Goal: Task Accomplishment & Management: Complete application form

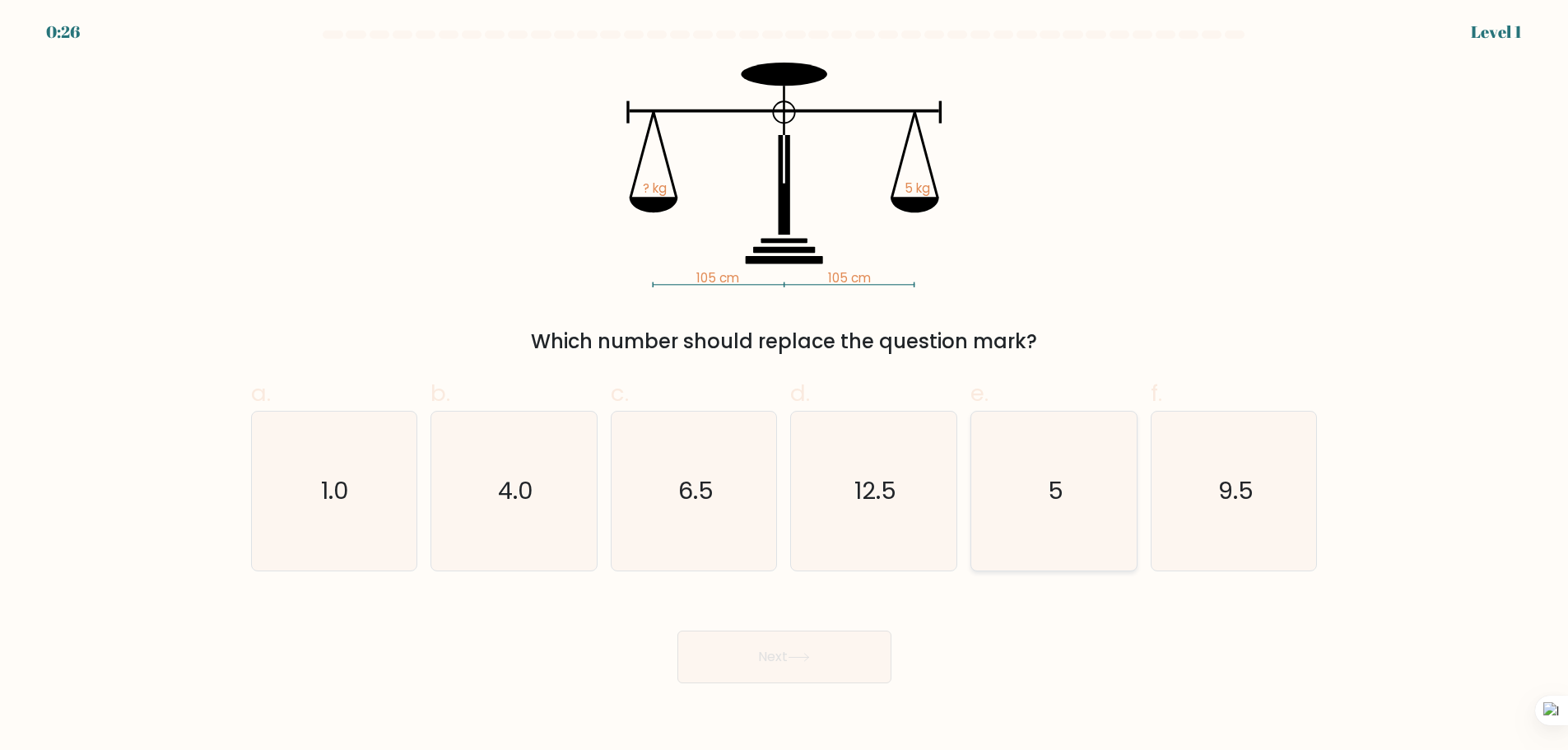
scroll to position [247, 0]
click at [1049, 571] on icon "5" at bounding box center [1055, 491] width 159 height 159
click at [785, 386] on input "e. 5" at bounding box center [784, 380] width 1 height 10
radio input "true"
click at [1019, 551] on icon "5" at bounding box center [1055, 491] width 157 height 157
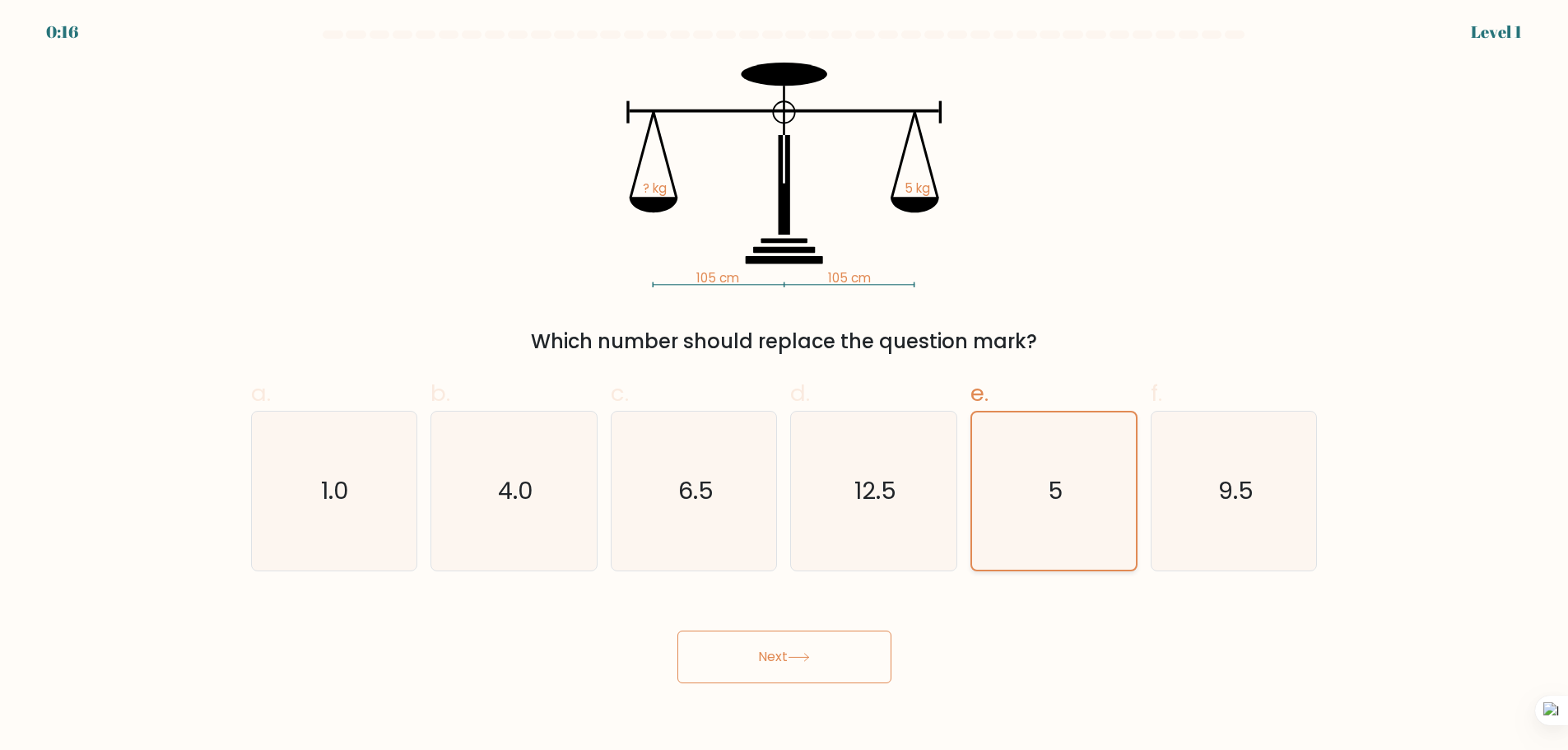
click at [785, 386] on input "e. 5" at bounding box center [784, 380] width 1 height 10
click at [976, 495] on icon "5" at bounding box center [1055, 491] width 157 height 157
click at [785, 386] on input "e. 5" at bounding box center [784, 380] width 1 height 10
click at [1051, 570] on icon "5" at bounding box center [1055, 491] width 157 height 157
click at [785, 386] on input "e. 5" at bounding box center [784, 380] width 1 height 10
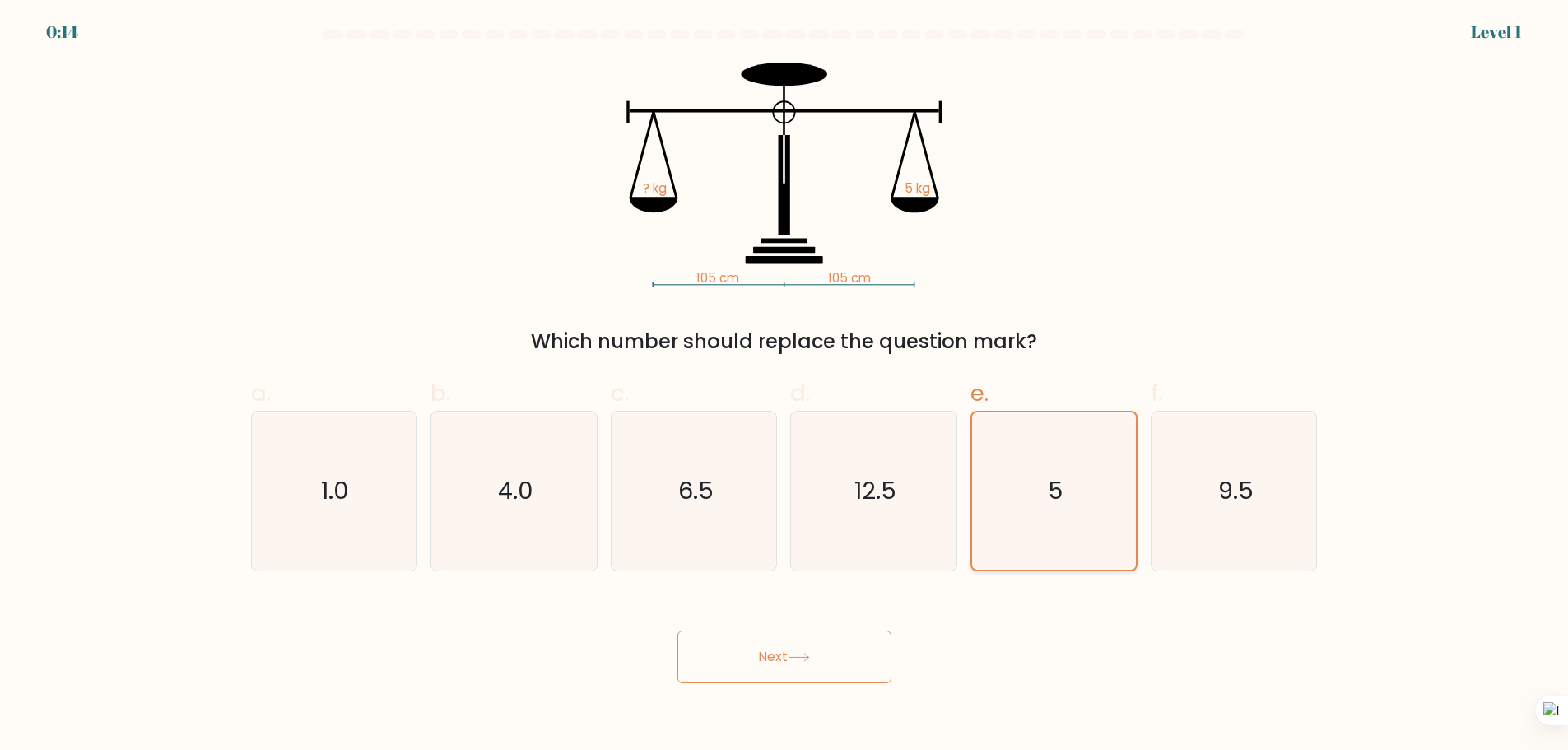
click at [1020, 570] on icon "5" at bounding box center [1055, 491] width 157 height 157
click at [785, 386] on input "e. 5" at bounding box center [784, 380] width 1 height 10
click at [1062, 514] on icon "5" at bounding box center [1055, 491] width 157 height 157
click at [785, 386] on input "e. 5" at bounding box center [784, 380] width 1 height 10
click at [984, 484] on label "e. 5" at bounding box center [1054, 473] width 167 height 194
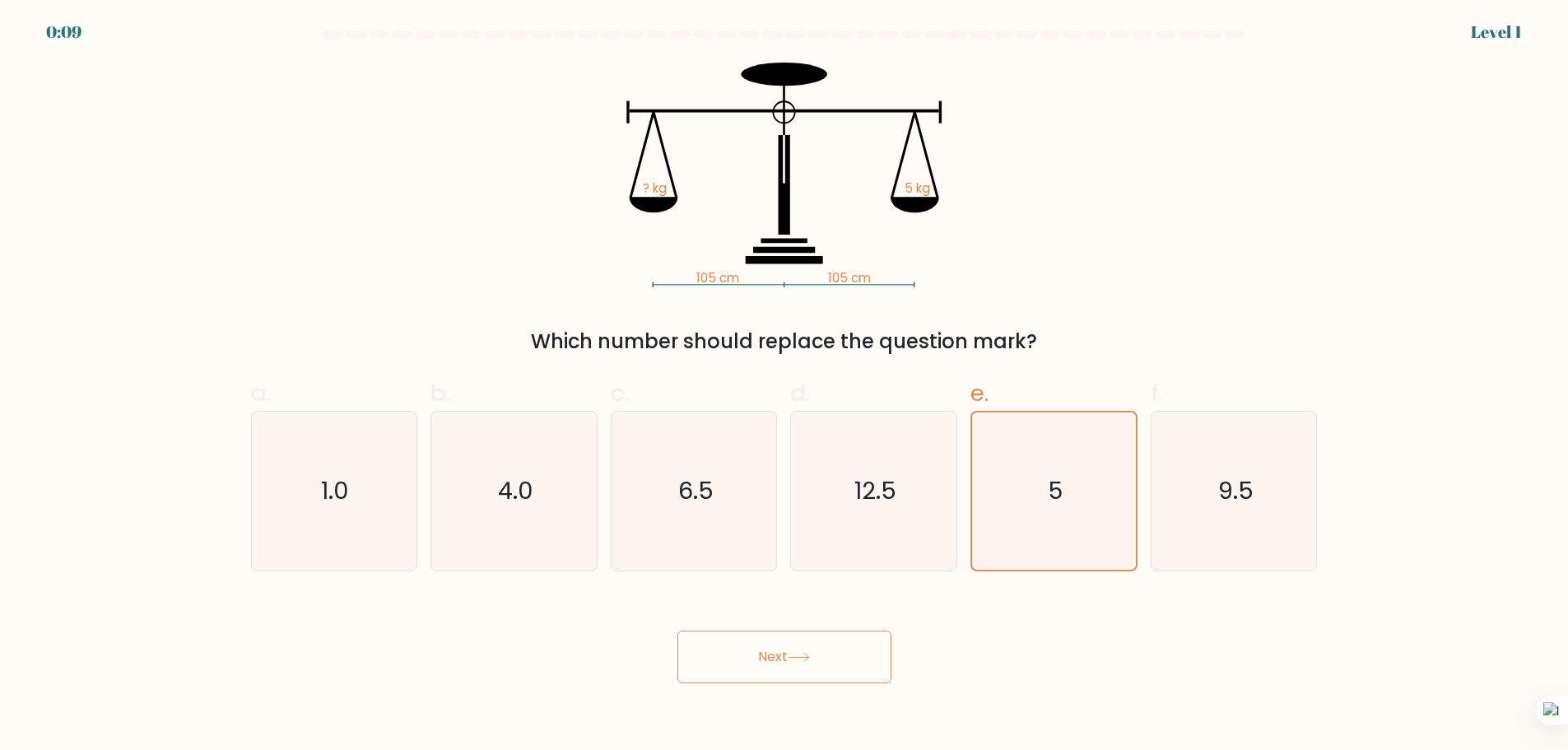
click at [785, 386] on input "e. 5" at bounding box center [784, 380] width 1 height 10
click at [982, 484] on label "e. 5" at bounding box center [1054, 473] width 167 height 194
click at [785, 386] on input "e. 5" at bounding box center [784, 380] width 1 height 10
click at [982, 484] on label "e. 5" at bounding box center [1054, 473] width 167 height 194
click at [785, 386] on input "e. 5" at bounding box center [784, 380] width 1 height 10
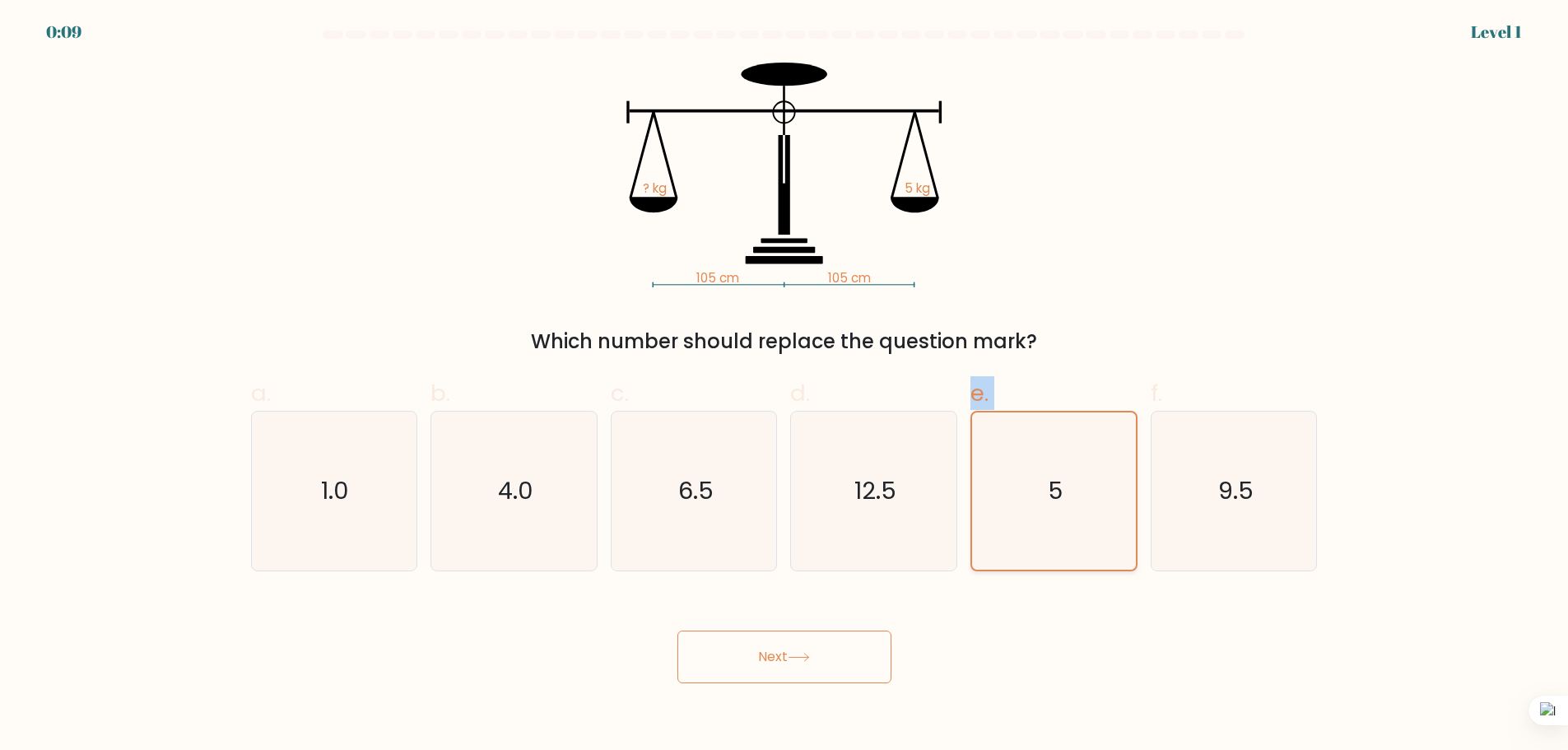
click at [1005, 529] on icon "5" at bounding box center [1055, 491] width 157 height 157
click at [785, 386] on input "e. 5" at bounding box center [784, 380] width 1 height 10
click at [1005, 529] on icon "5" at bounding box center [1055, 491] width 157 height 157
click at [785, 386] on input "e. 5" at bounding box center [784, 380] width 1 height 10
click at [1063, 507] on text "5" at bounding box center [1056, 490] width 15 height 33
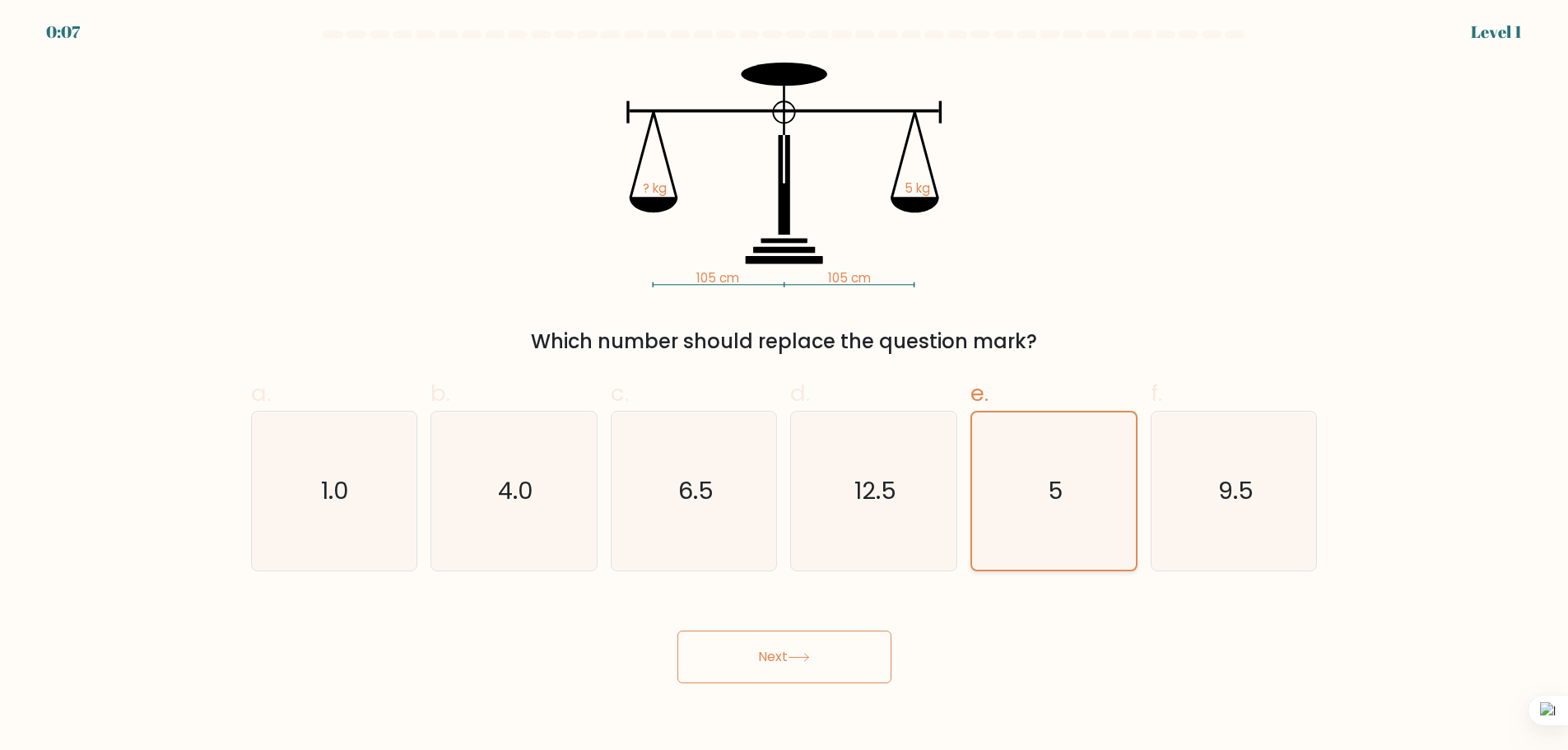
click at [785, 386] on input "e. 5" at bounding box center [784, 380] width 1 height 10
click at [1063, 507] on text "5" at bounding box center [1056, 490] width 15 height 33
click at [785, 386] on input "e. 5" at bounding box center [784, 380] width 1 height 10
click at [1052, 507] on text "5" at bounding box center [1056, 490] width 15 height 33
click at [785, 386] on input "e. 5" at bounding box center [784, 380] width 1 height 10
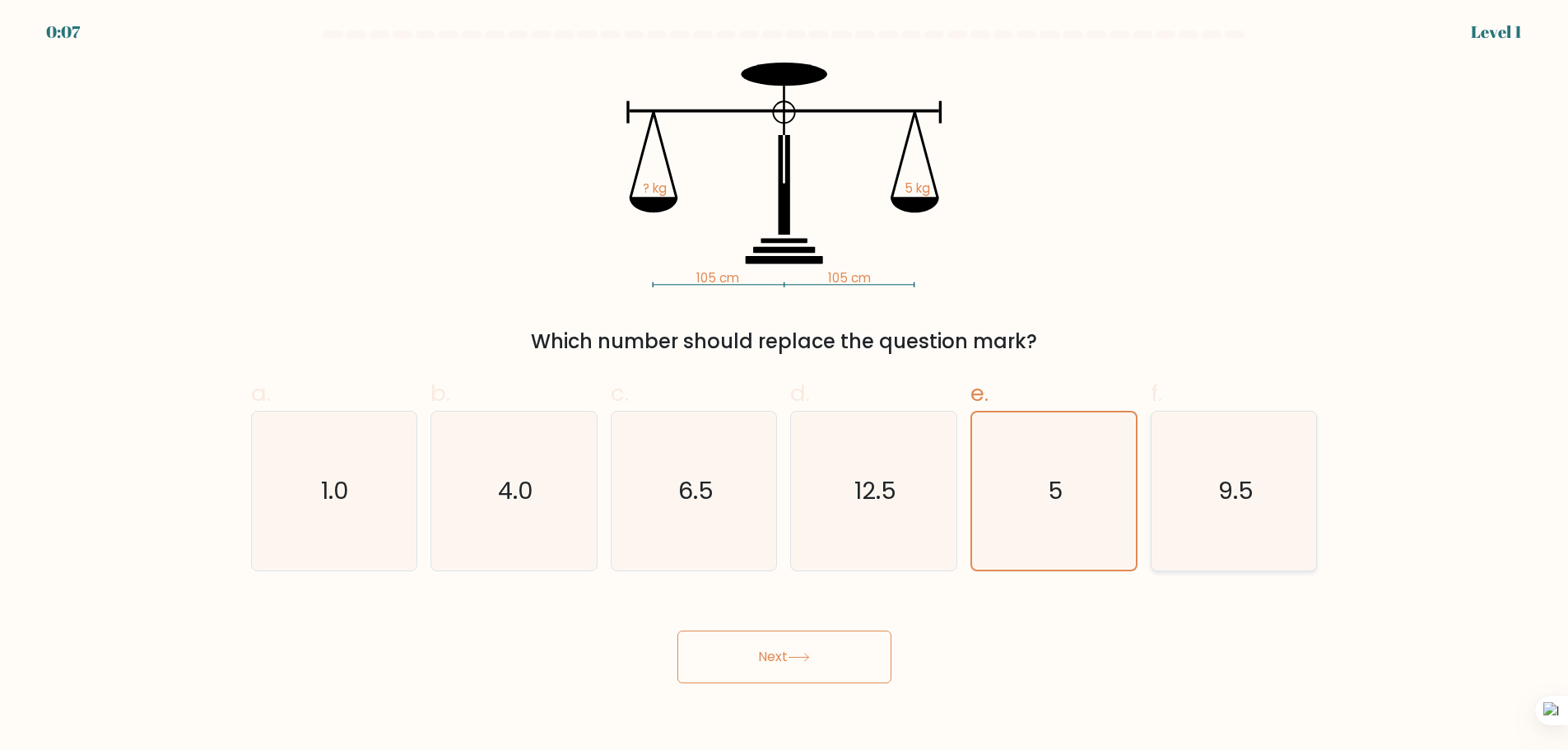
click at [1171, 555] on icon "9.5" at bounding box center [1235, 491] width 159 height 159
click at [785, 386] on input "f. 9.5" at bounding box center [784, 380] width 1 height 10
radio input "true"
click at [836, 564] on icon "12.5" at bounding box center [875, 491] width 159 height 159
click at [785, 386] on input "d. 12.5" at bounding box center [784, 380] width 1 height 10
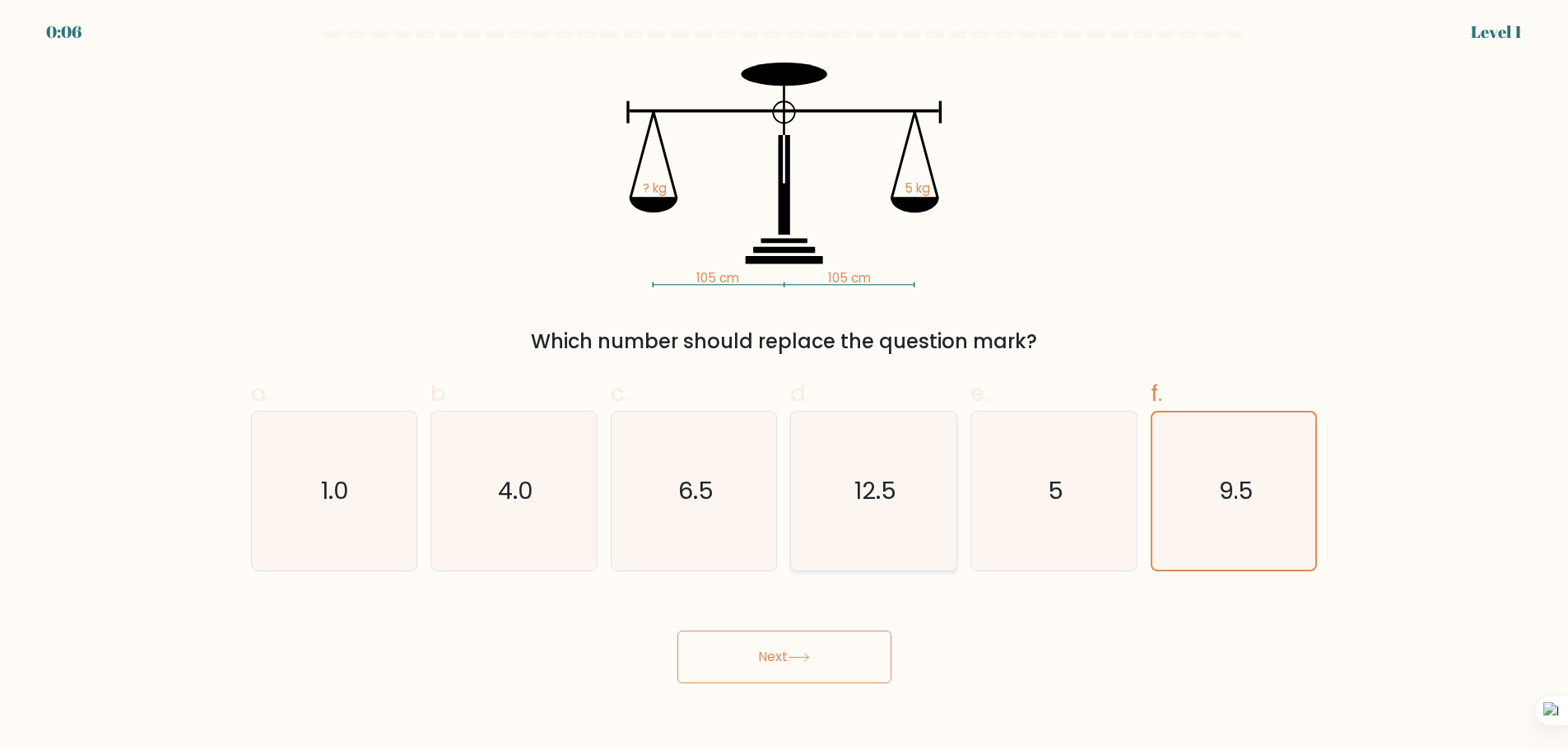
radio input "true"
drag, startPoint x: 799, startPoint y: 469, endPoint x: 784, endPoint y: 487, distance: 23.4
click at [798, 469] on div "a. 1.0 b. 4.0" at bounding box center [784, 466] width 1080 height 208
click at [1003, 567] on icon "5" at bounding box center [1055, 491] width 159 height 159
click at [785, 386] on input "e. 5" at bounding box center [784, 380] width 1 height 10
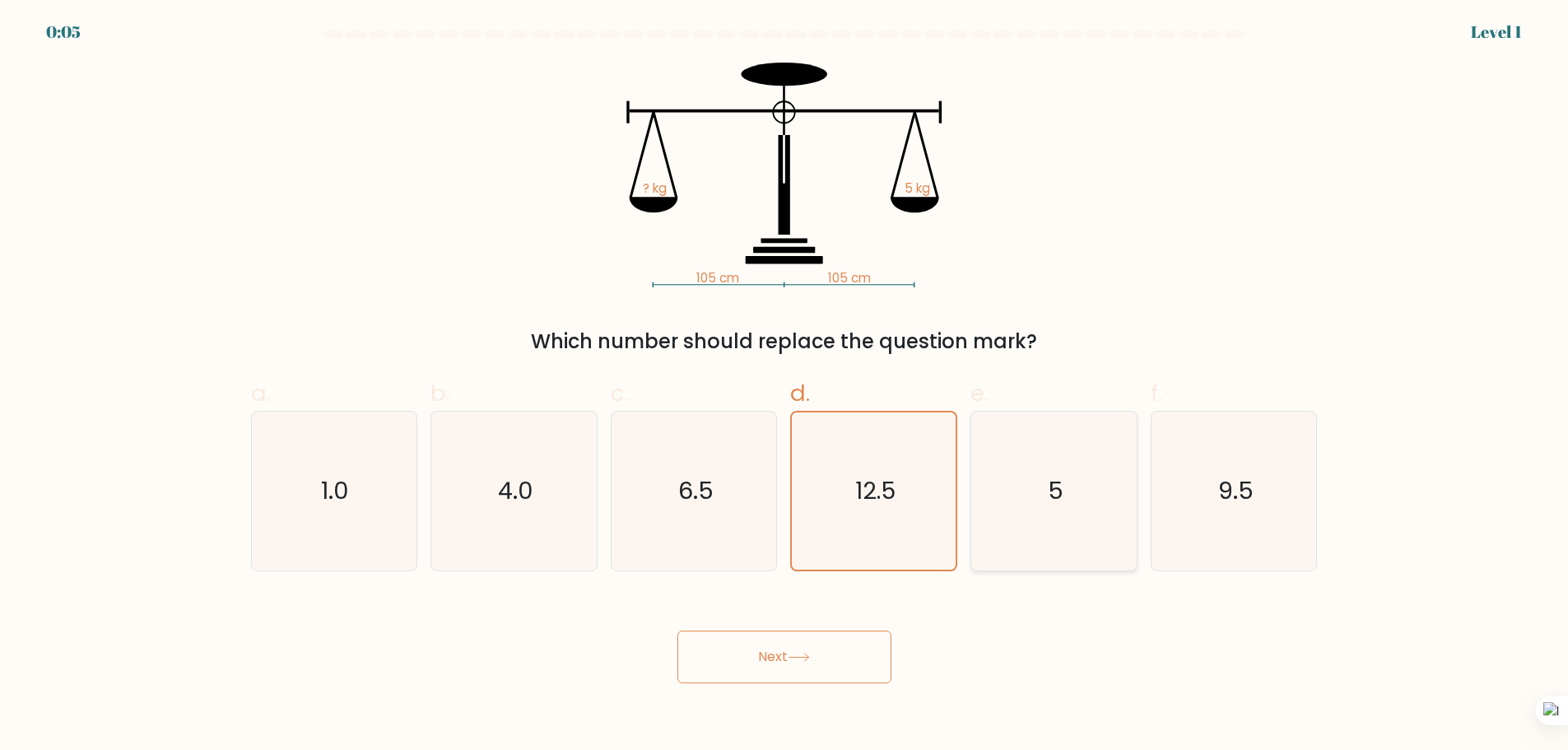
radio input "true"
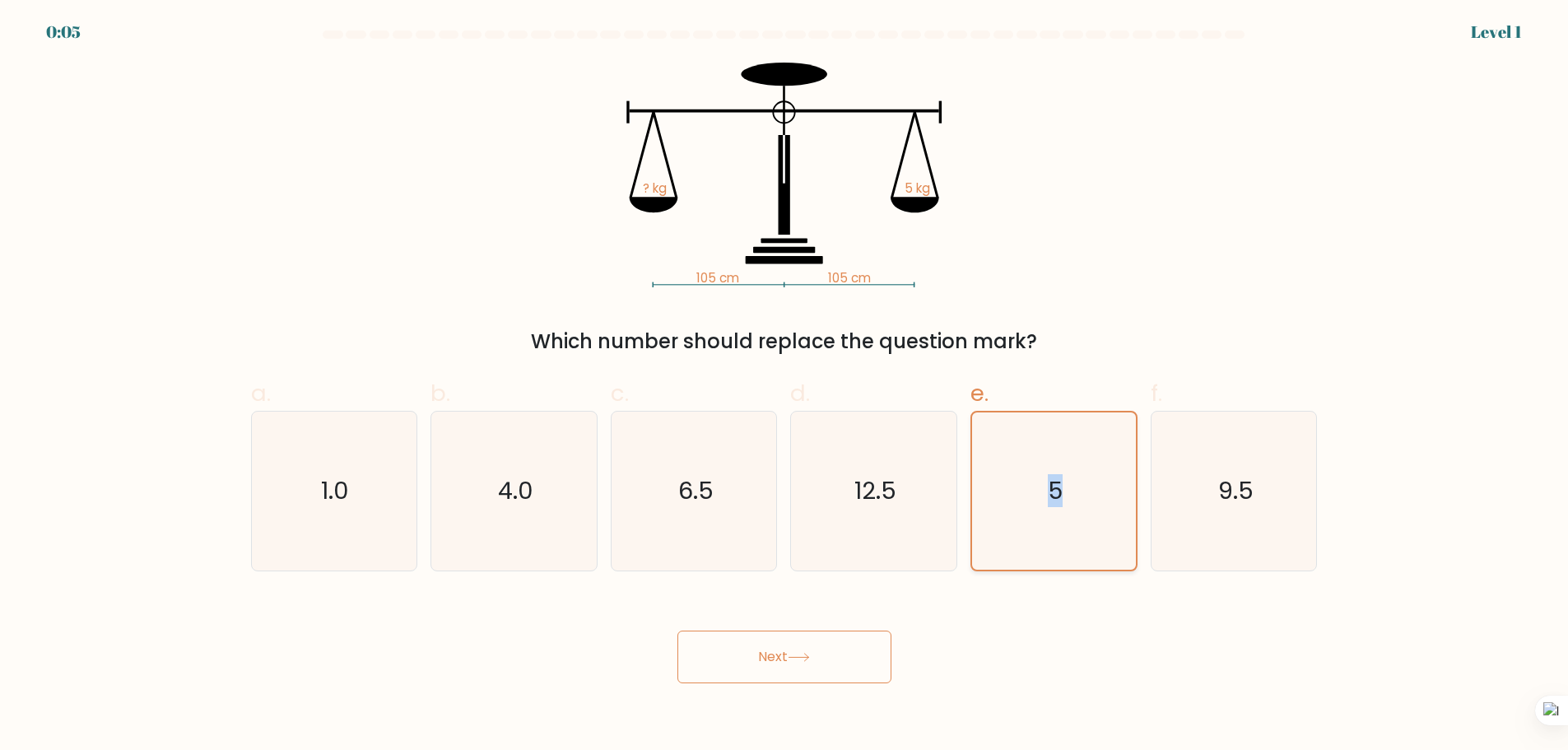
drag, startPoint x: 1003, startPoint y: 567, endPoint x: 1025, endPoint y: 549, distance: 28.4
click at [1004, 567] on icon "5" at bounding box center [1055, 491] width 157 height 157
click at [785, 386] on input "e. 5" at bounding box center [784, 380] width 1 height 10
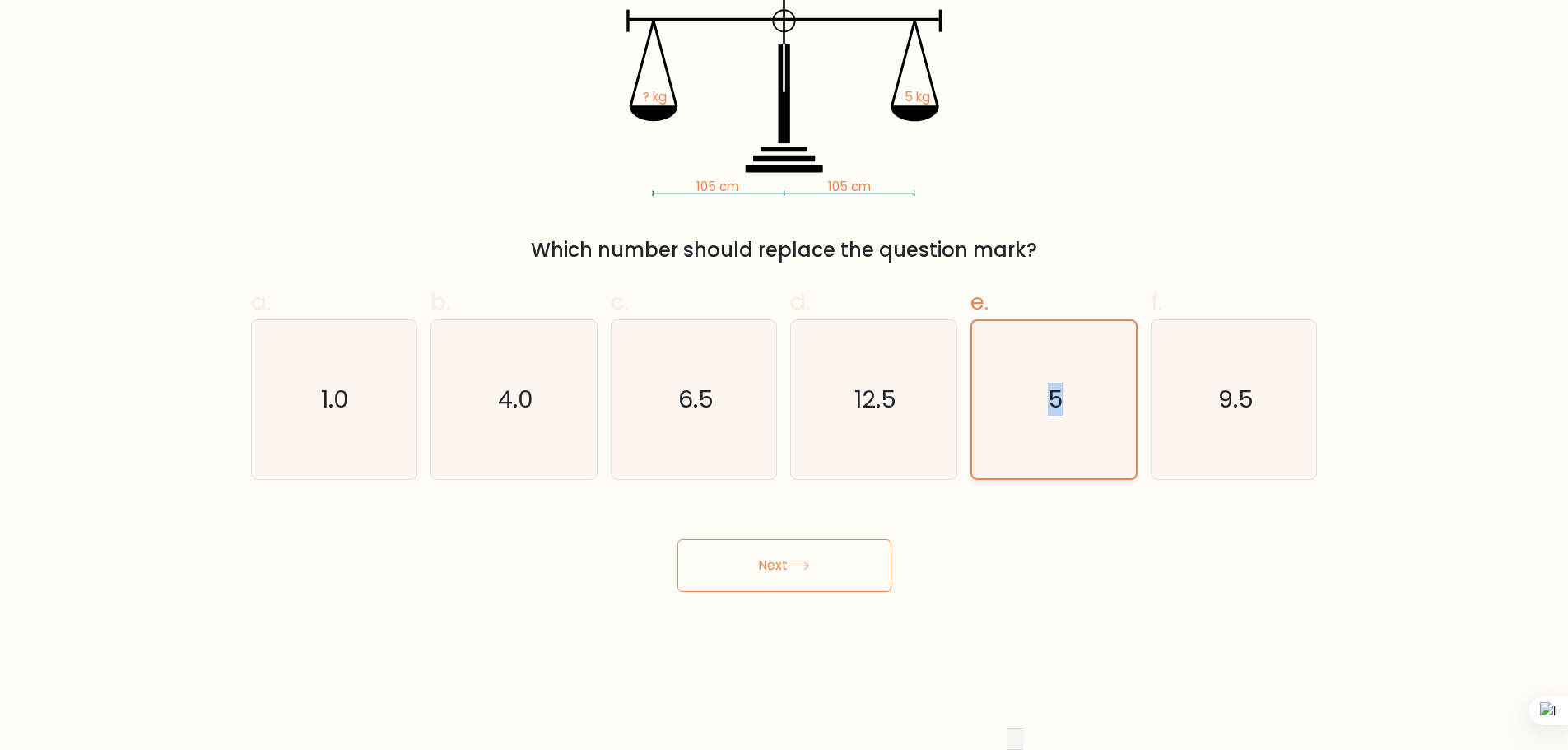
click at [1057, 415] on text "5" at bounding box center [1056, 399] width 15 height 33
click at [785, 295] on input "e. 5" at bounding box center [784, 288] width 1 height 10
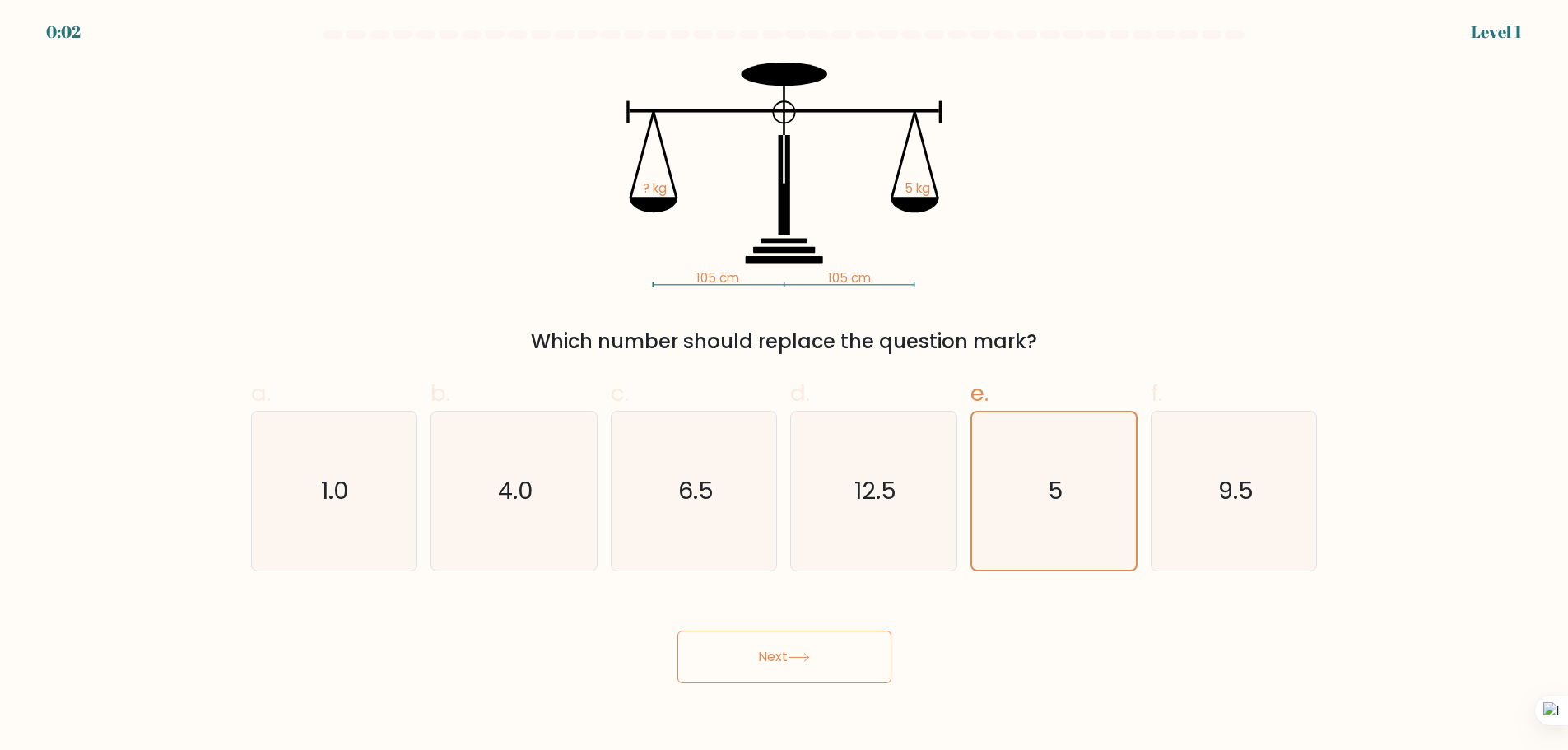
scroll to position [0, 0]
click at [538, 287] on icon "105 cm 105 cm ? kg 5 kg" at bounding box center [784, 174] width 494 height 225
click at [643, 197] on tspan "? kg" at bounding box center [655, 189] width 24 height 17
drag, startPoint x: 428, startPoint y: 375, endPoint x: 412, endPoint y: 375, distance: 16.0
click at [643, 197] on tspan "? kg" at bounding box center [655, 189] width 24 height 17
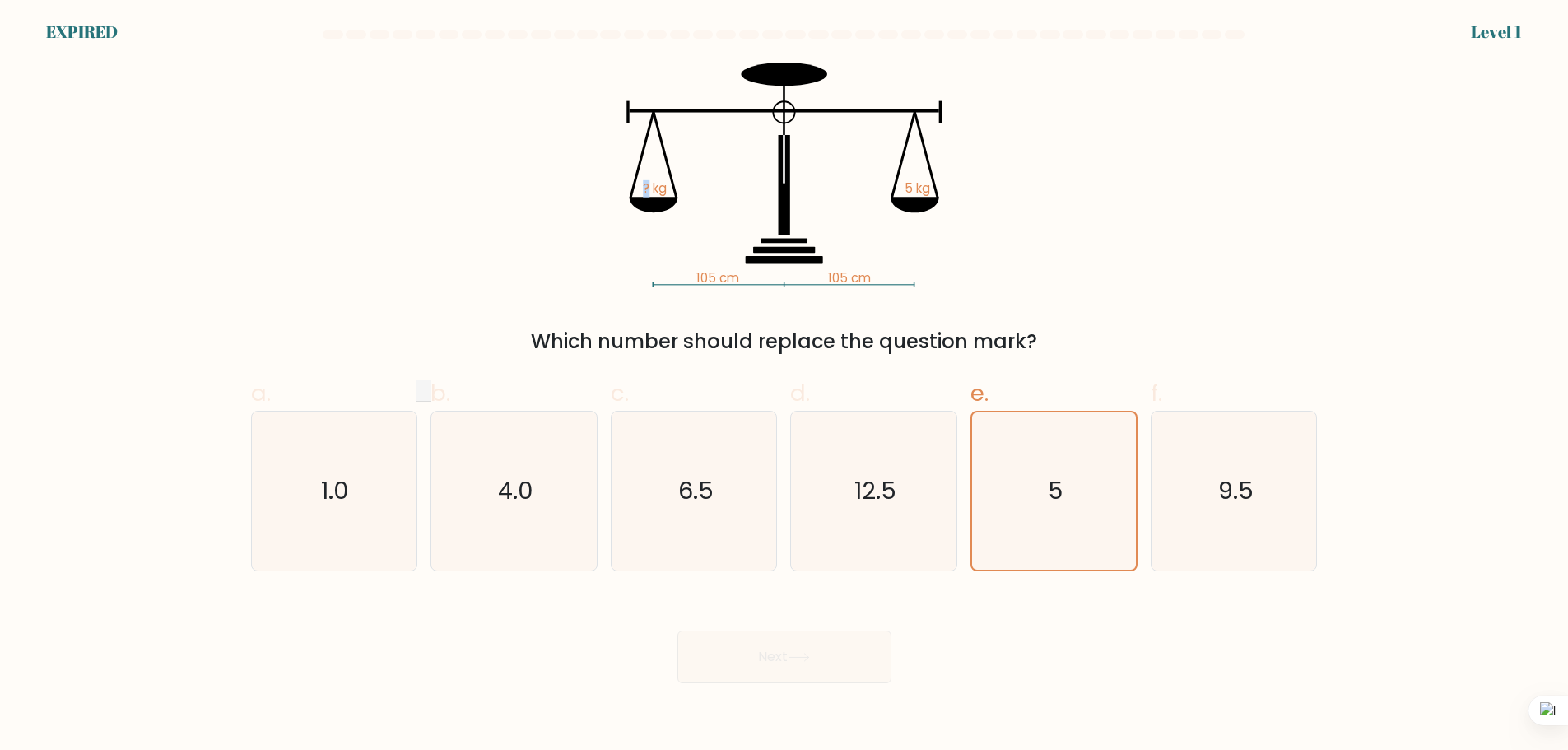
scroll to position [108, 0]
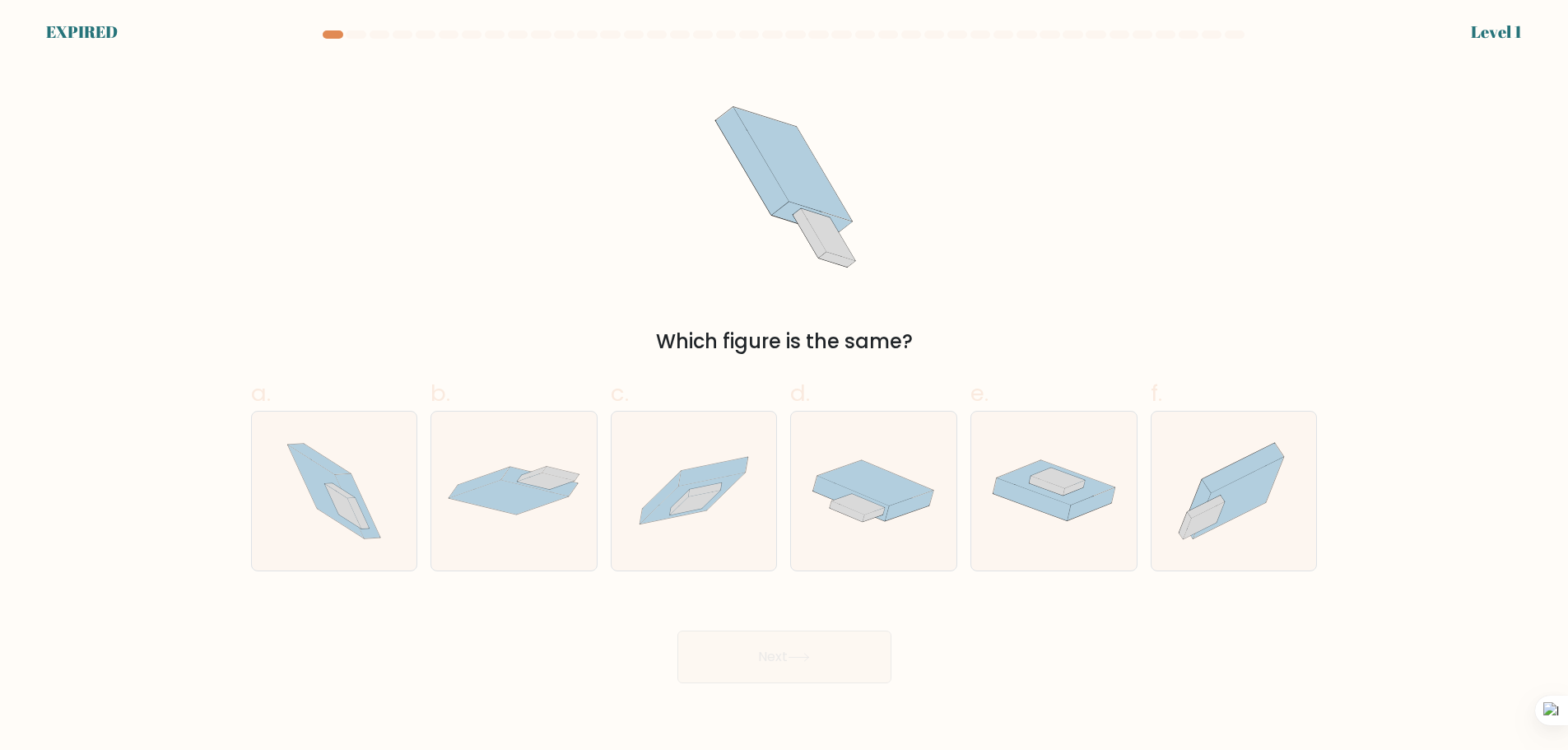
scroll to position [454, 0]
